Goal: Transaction & Acquisition: Purchase product/service

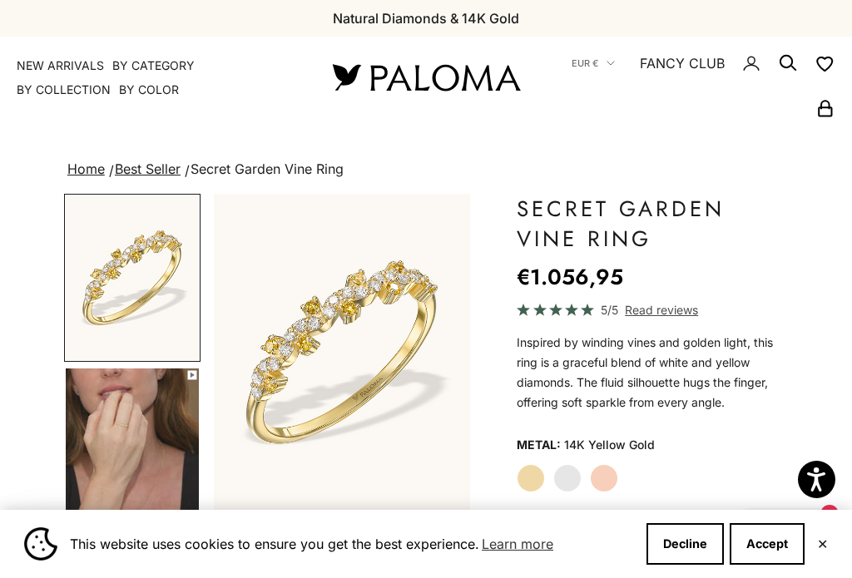
click at [459, 81] on img at bounding box center [426, 77] width 200 height 35
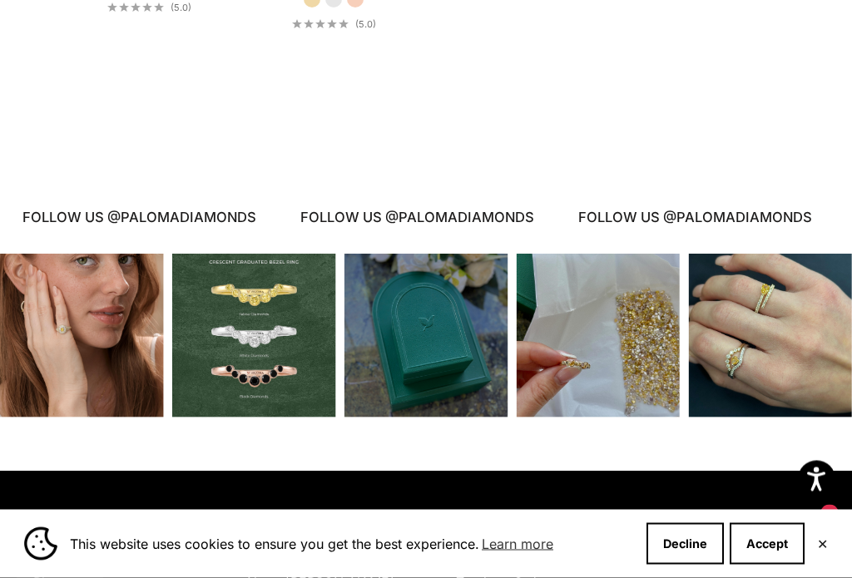
scroll to position [2850, 0]
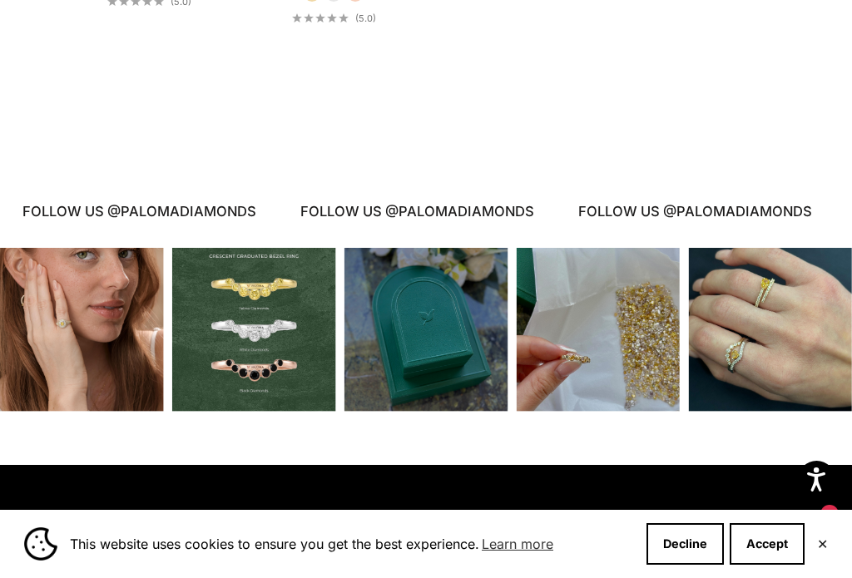
click at [816, 343] on div "Instagram post opens in a popup" at bounding box center [770, 330] width 164 height 164
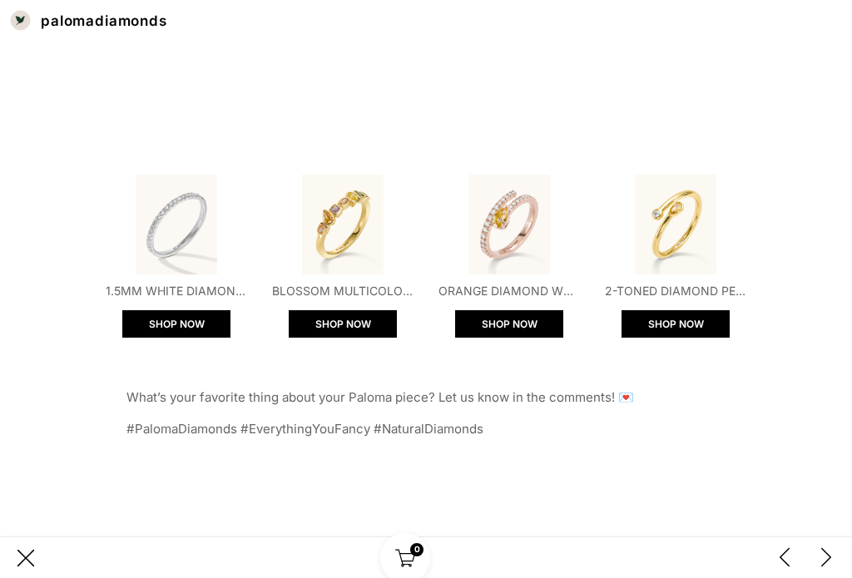
scroll to position [1053, 0]
click at [689, 265] on img "Open product" at bounding box center [676, 225] width 100 height 100
click at [525, 231] on img "Open product" at bounding box center [509, 225] width 100 height 100
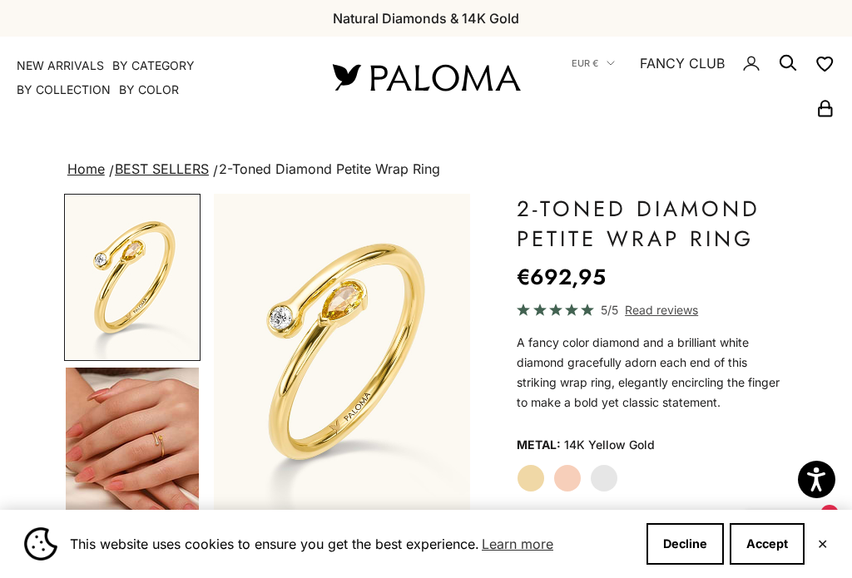
scroll to position [188, 0]
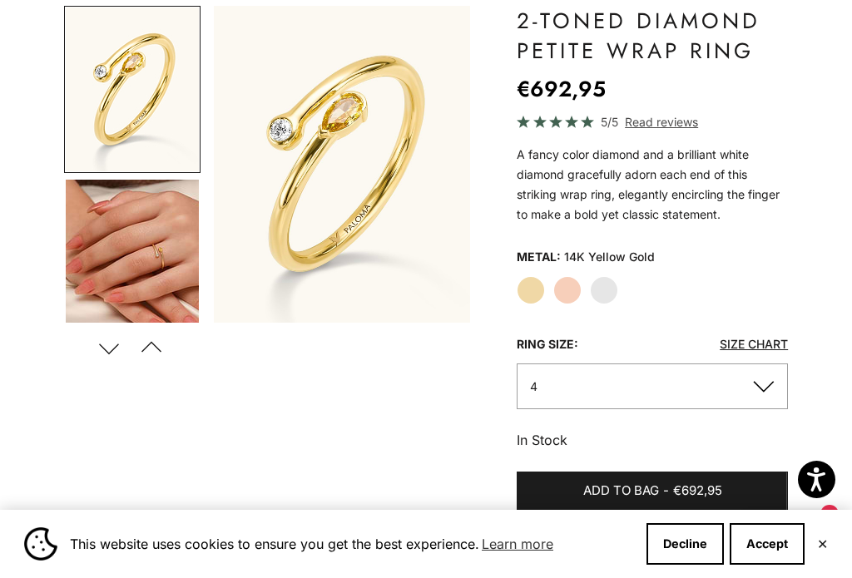
click at [777, 392] on button "4" at bounding box center [652, 387] width 271 height 46
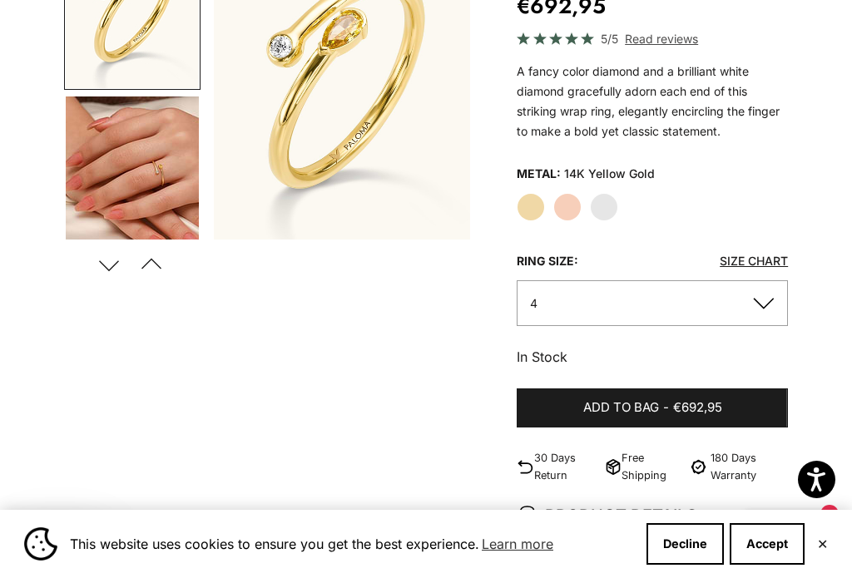
scroll to position [273, 0]
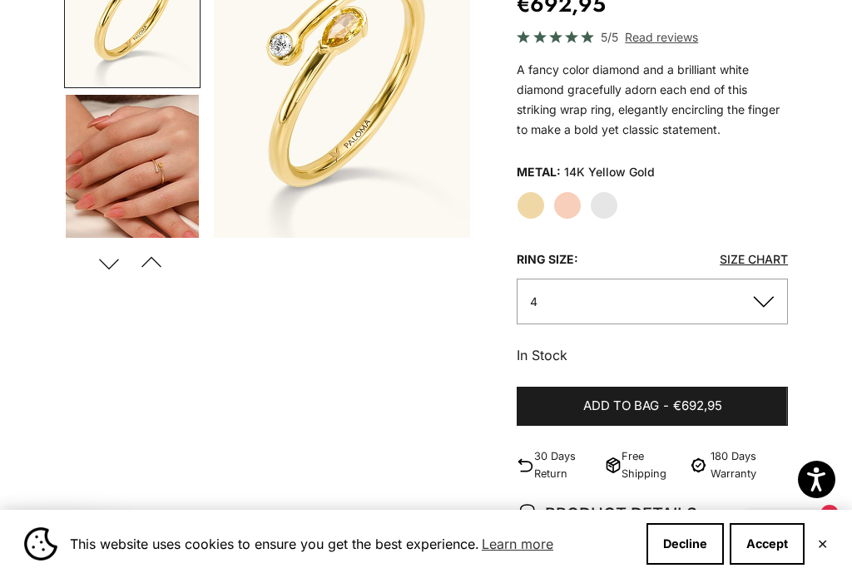
click at [774, 315] on button "4" at bounding box center [652, 302] width 271 height 46
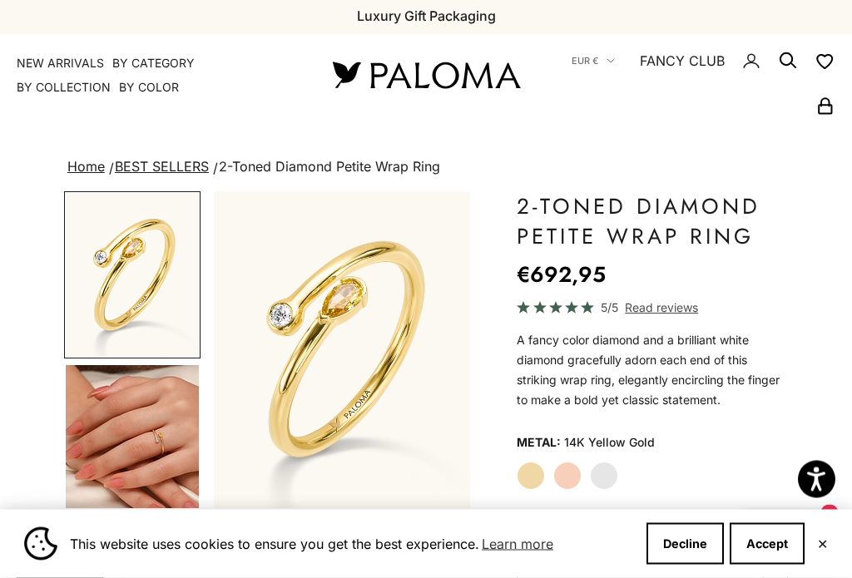
scroll to position [2, 0]
click at [174, 409] on img "Go to item 4" at bounding box center [132, 447] width 133 height 165
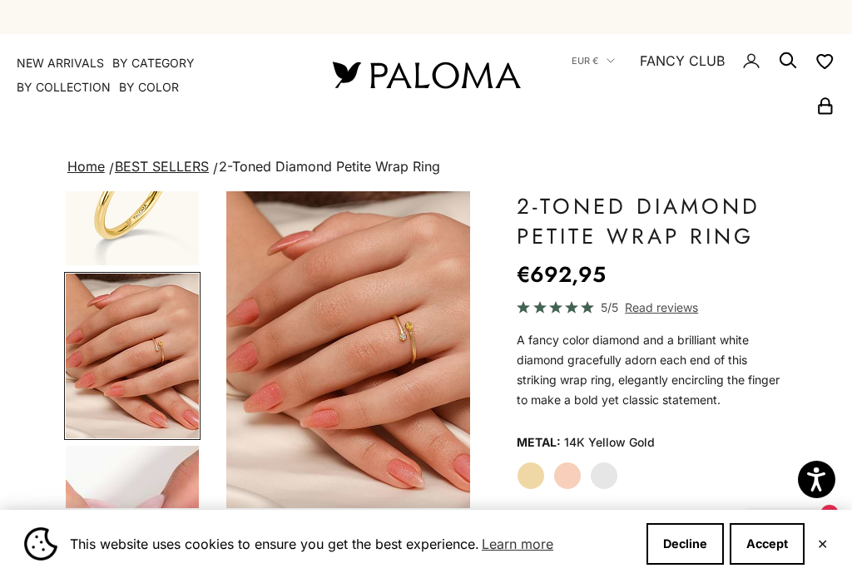
scroll to position [0, 277]
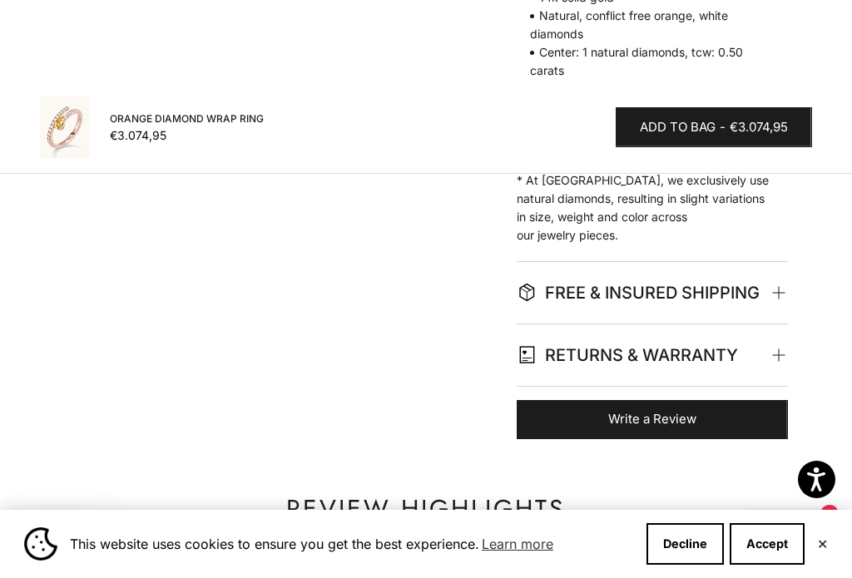
scroll to position [845, 0]
